Goal: Task Accomplishment & Management: Use online tool/utility

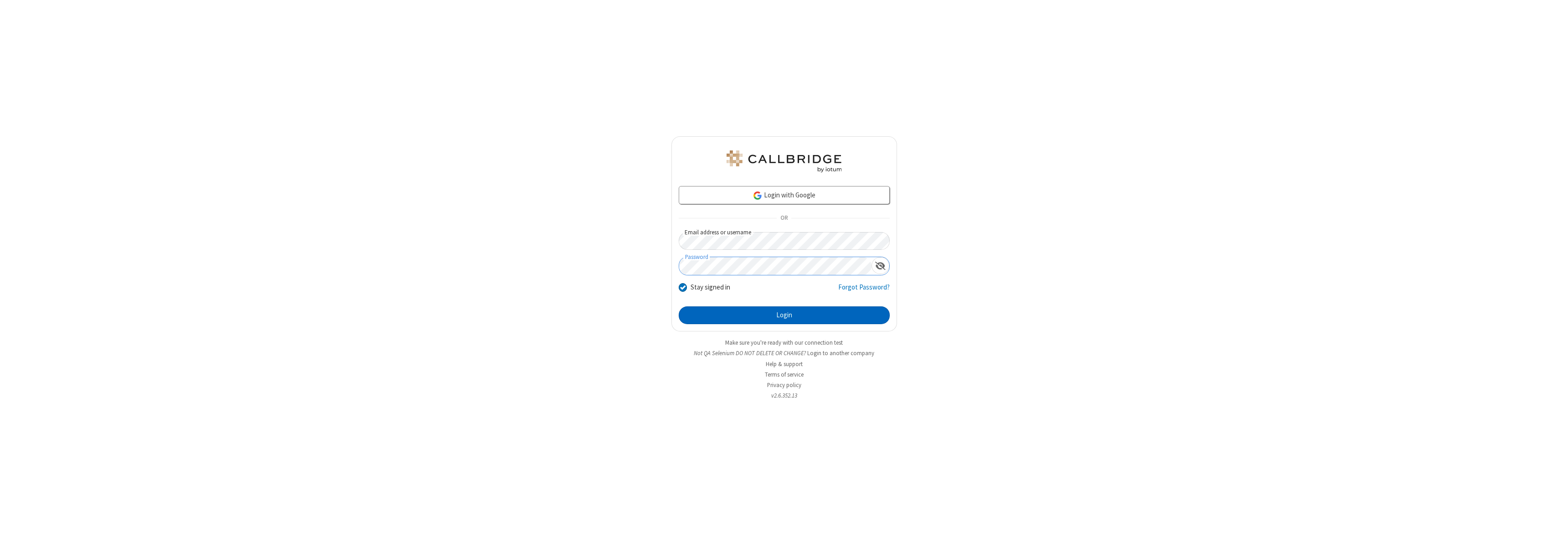
click at [784, 315] on button "Login" at bounding box center [784, 315] width 211 height 18
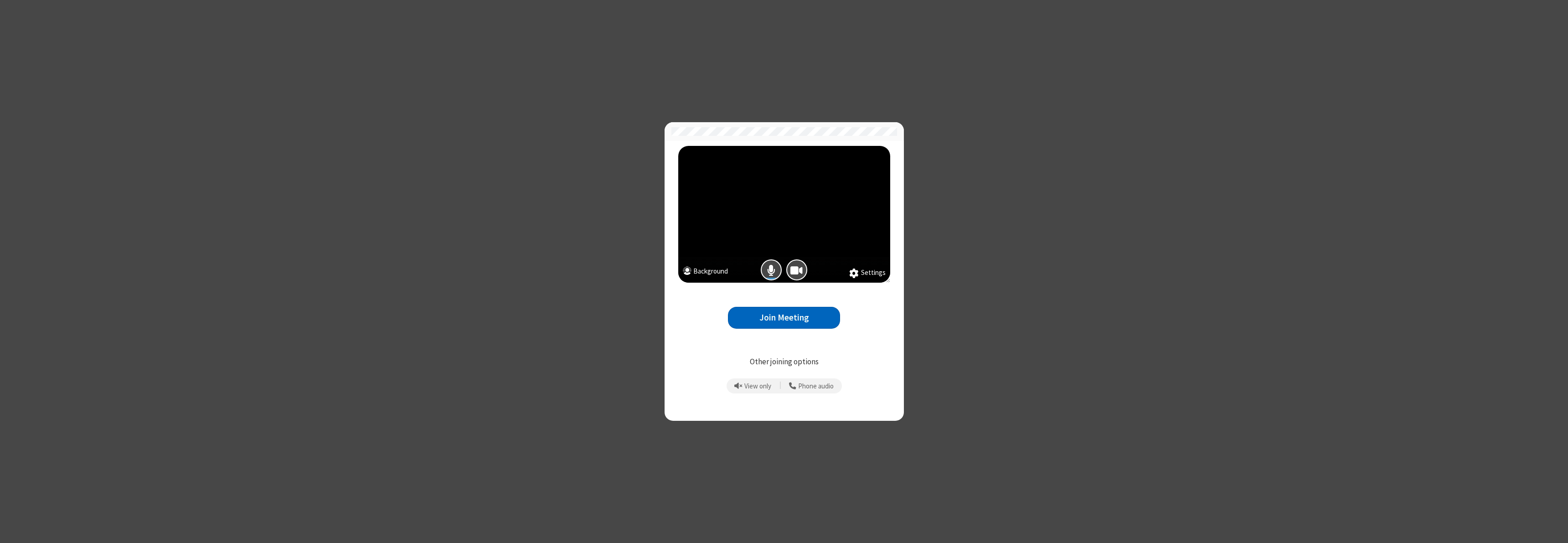
click at [784, 318] on button "Join Meeting" at bounding box center [784, 318] width 112 height 23
